Goal: Download file/media

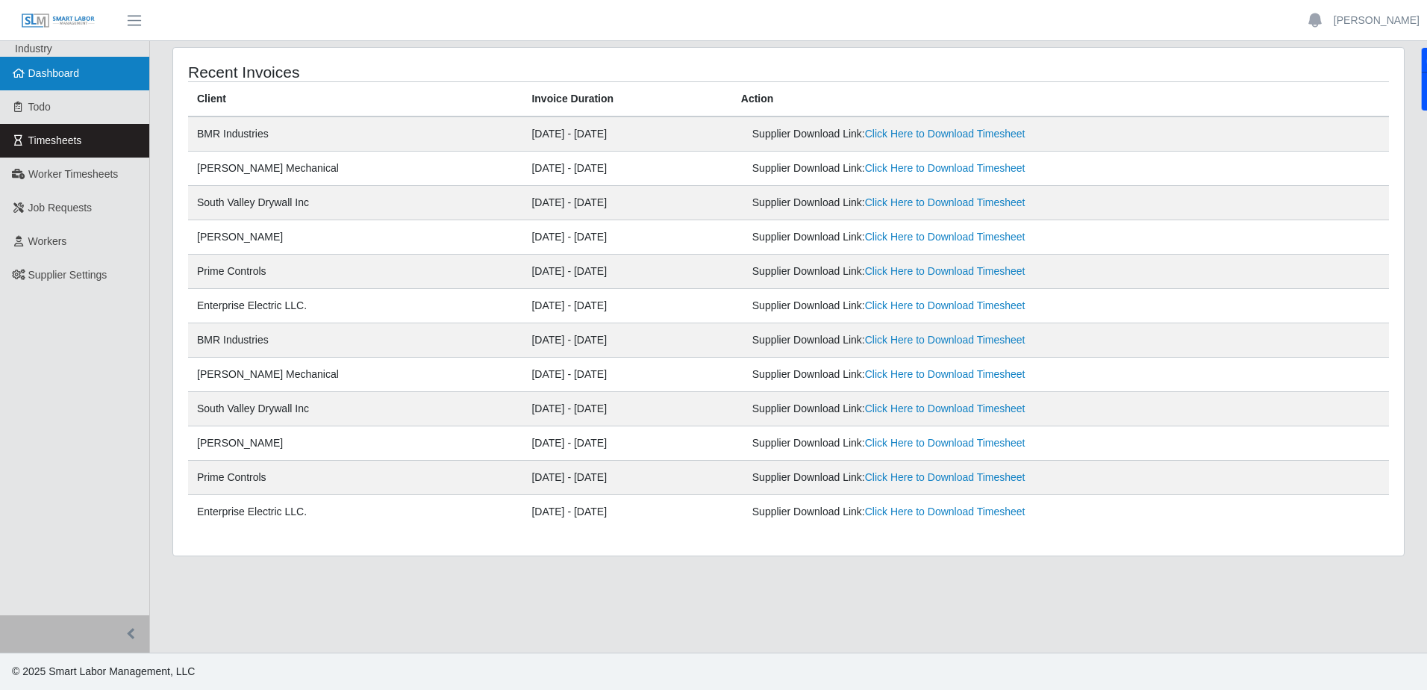
click at [57, 90] on link "Dashboard" at bounding box center [74, 74] width 149 height 34
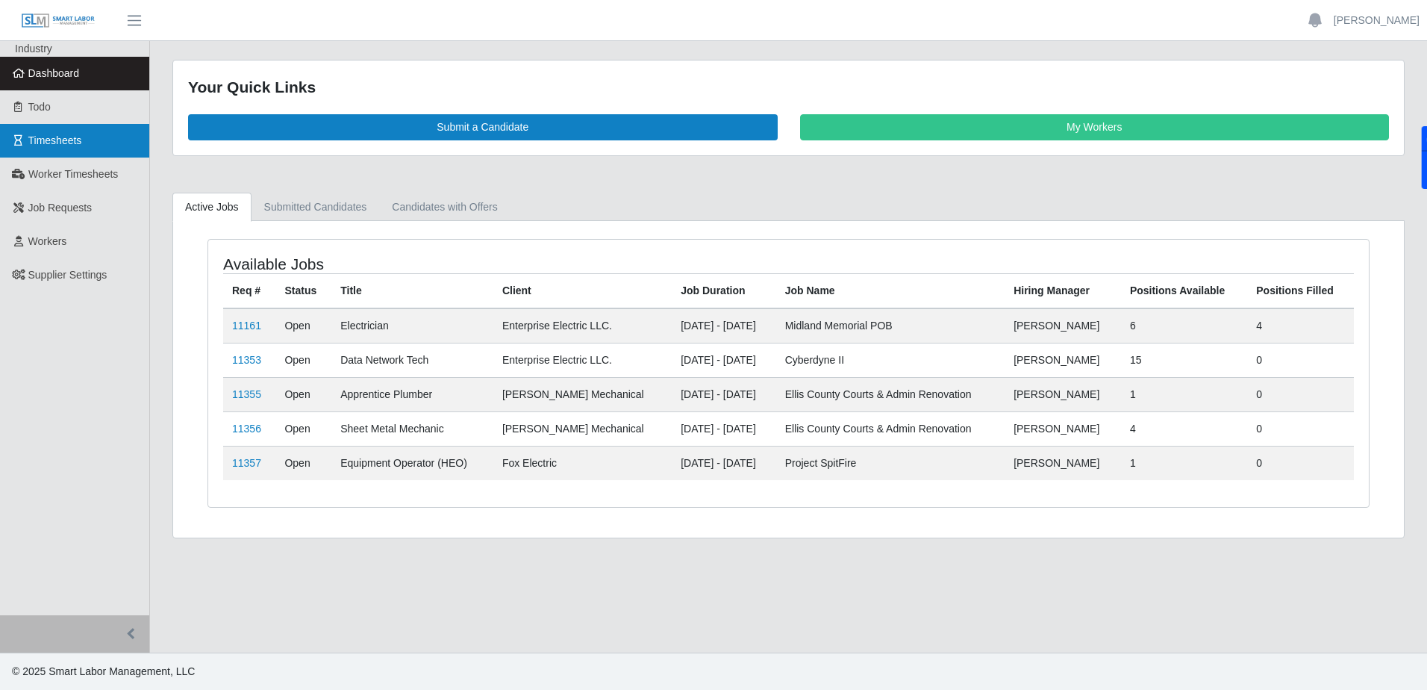
click at [34, 137] on span "Timesheets" at bounding box center [55, 140] width 54 height 12
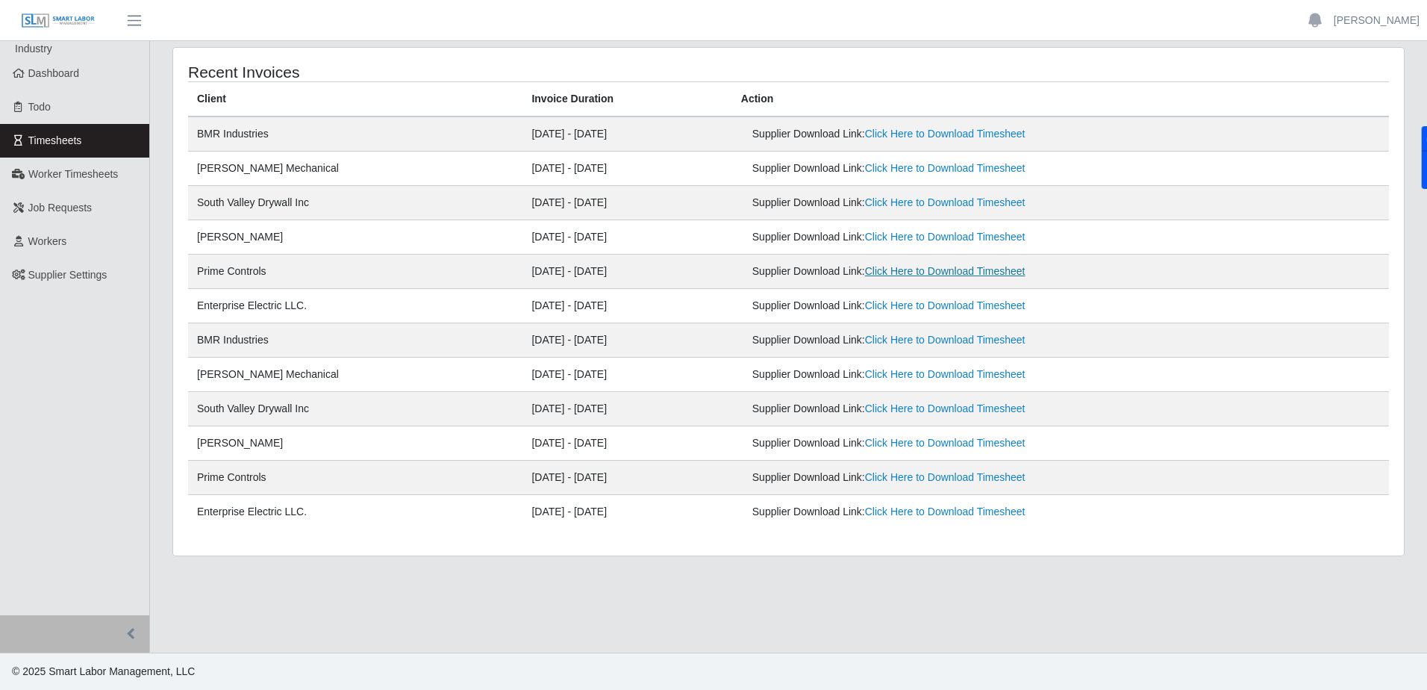
click at [942, 270] on link "Click Here to Download Timesheet" at bounding box center [945, 271] width 160 height 12
